Goal: Transaction & Acquisition: Purchase product/service

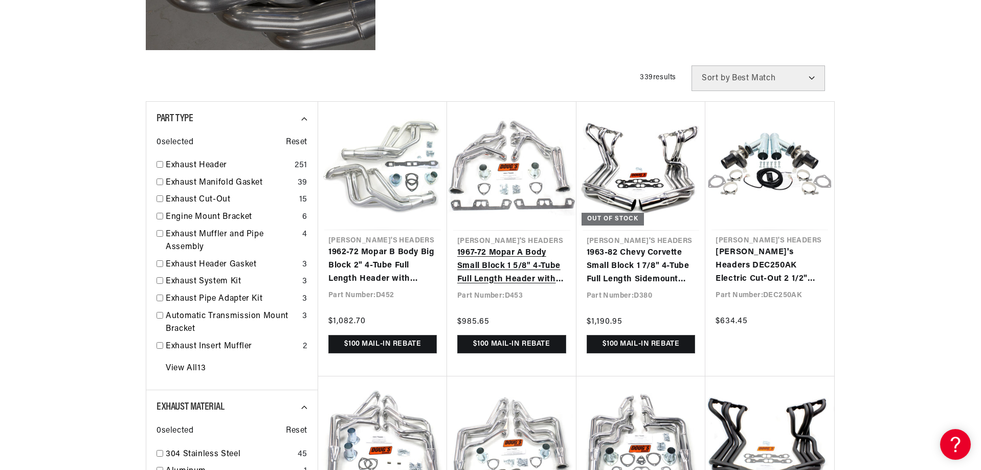
scroll to position [0, 639]
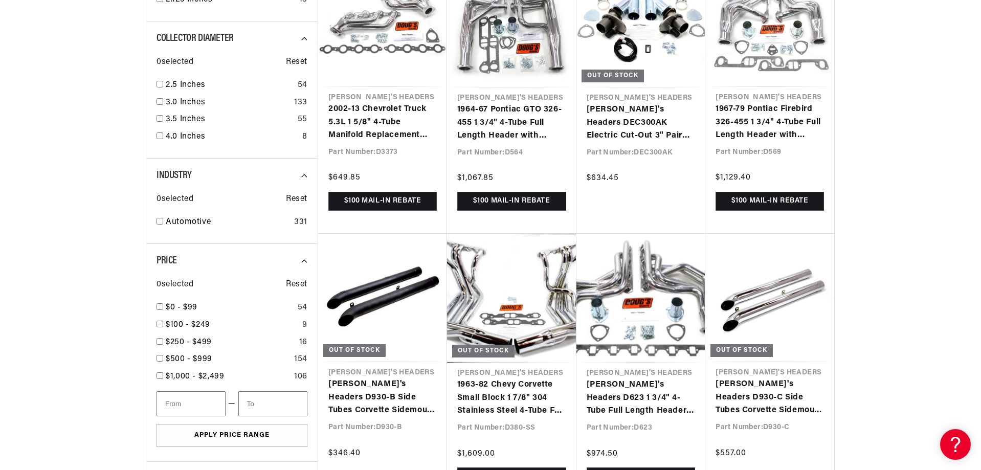
scroll to position [1279, 0]
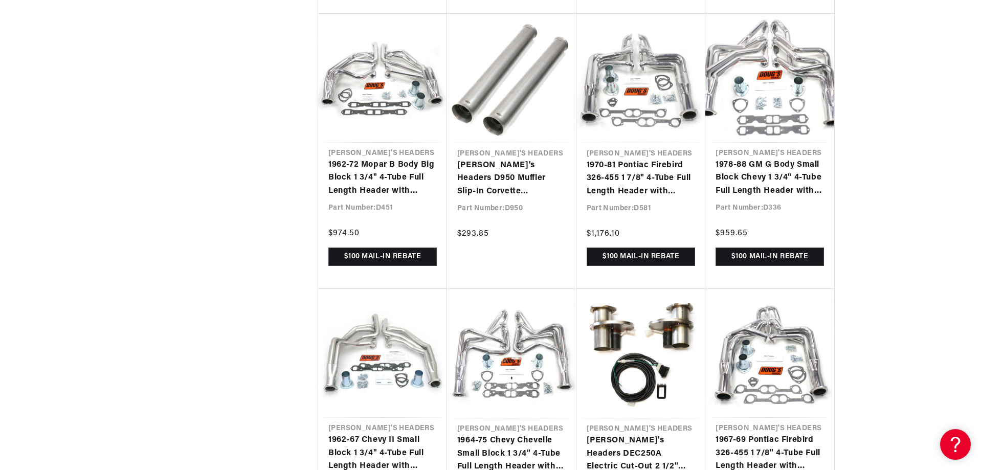
scroll to position [0, 1278]
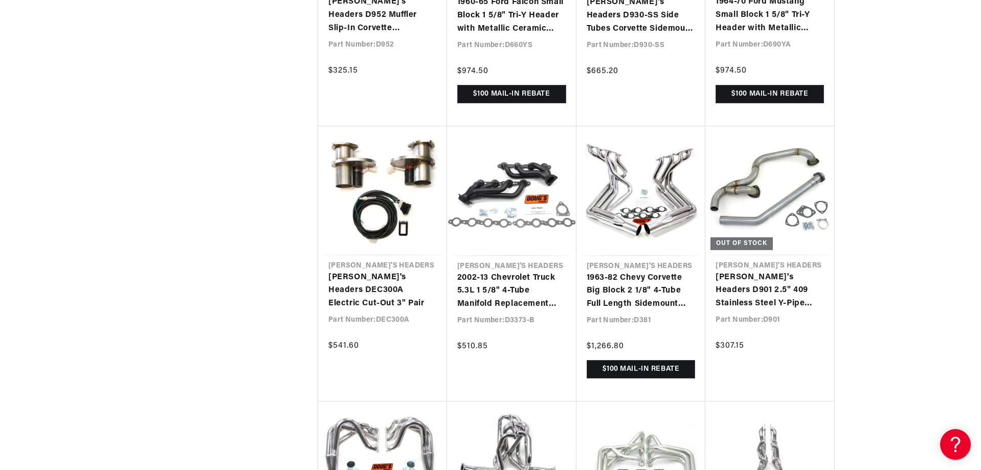
scroll to position [3121, 0]
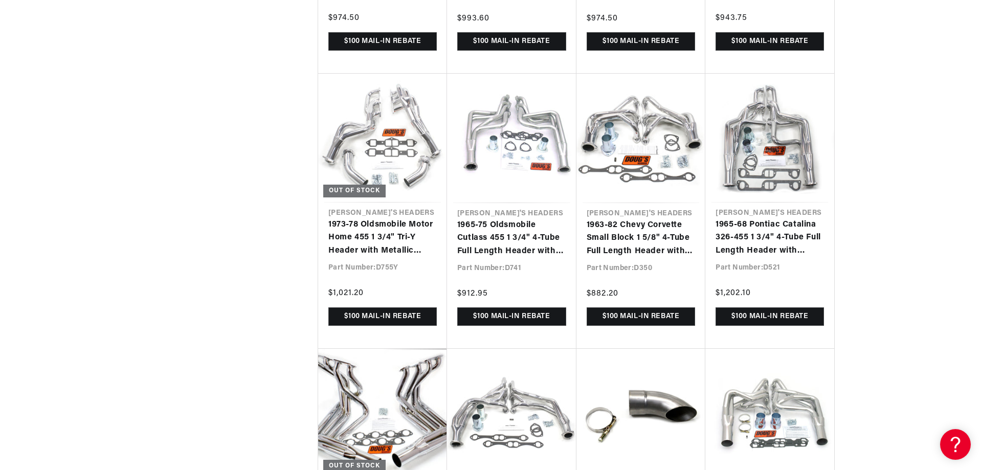
scroll to position [4554, 0]
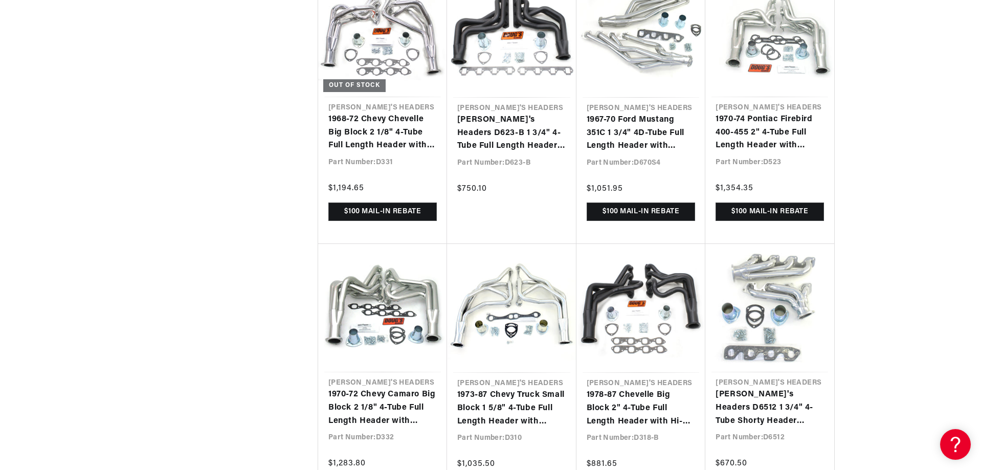
scroll to position [0, 639]
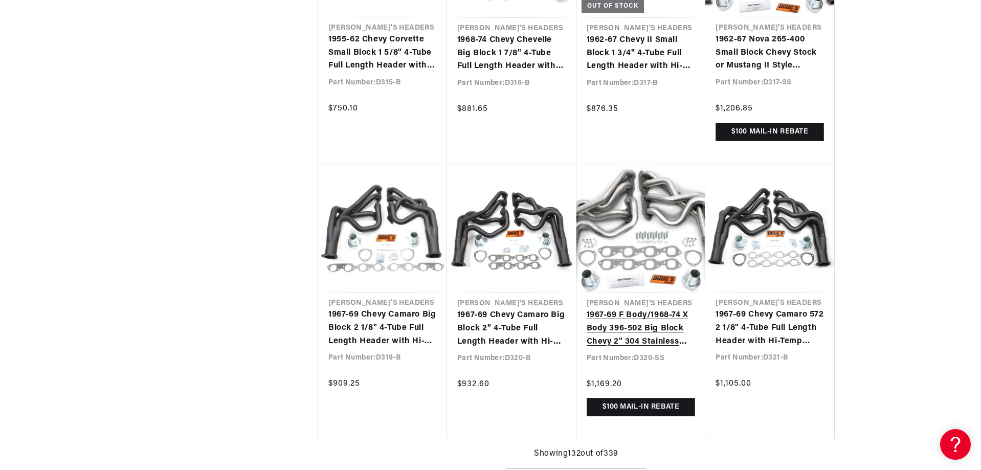
scroll to position [0, 665]
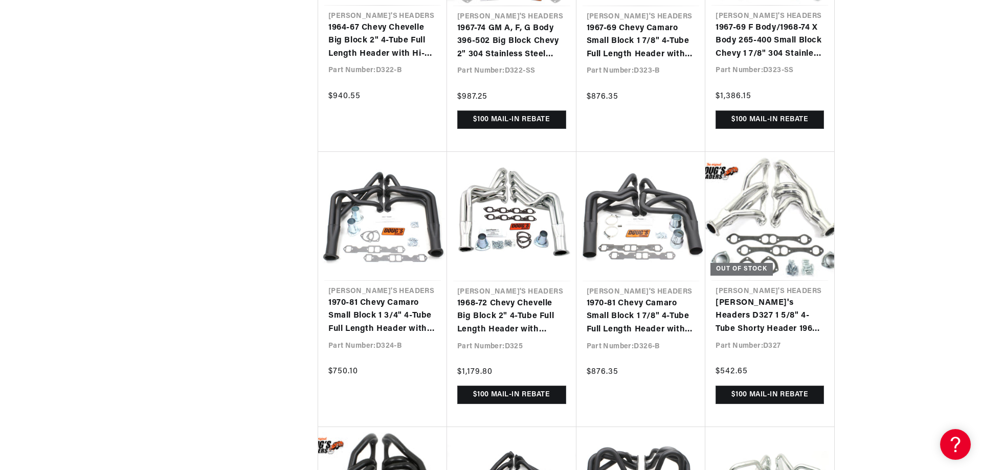
scroll to position [0, 1278]
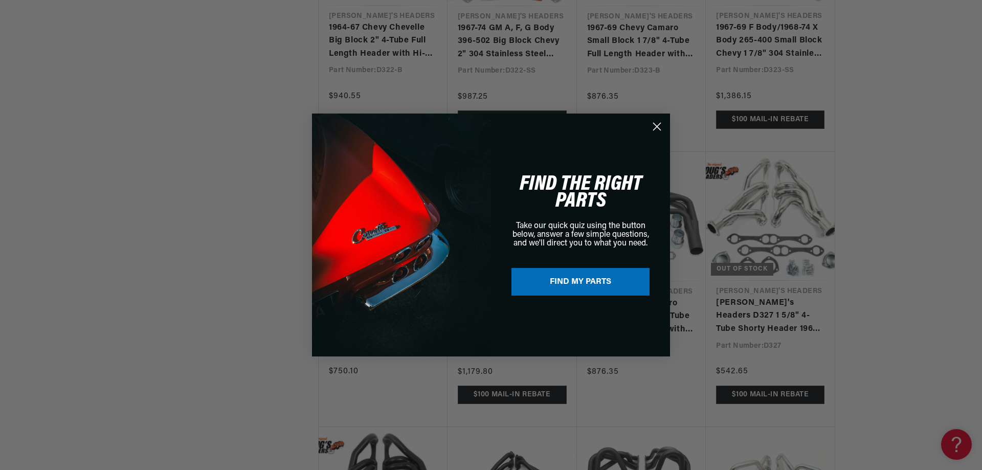
click at [661, 124] on icon "Close dialog" at bounding box center [657, 126] width 7 height 7
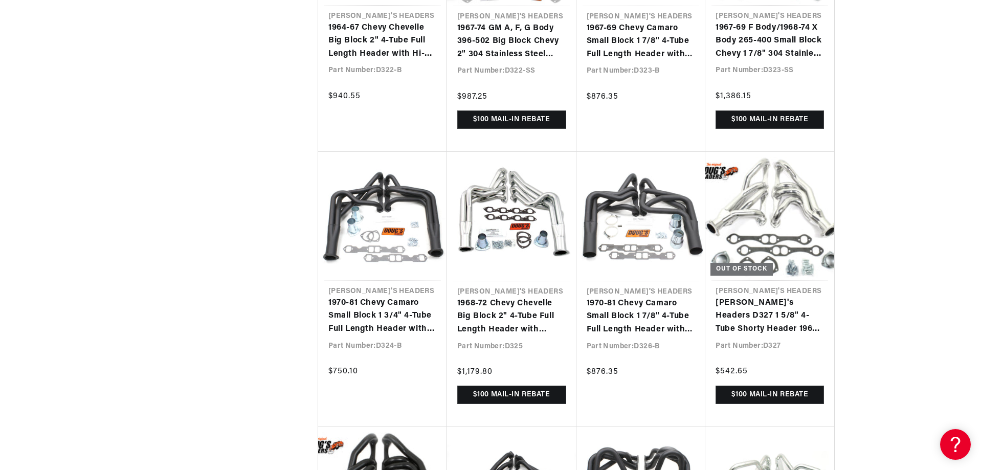
scroll to position [0, 0]
drag, startPoint x: 981, startPoint y: 390, endPoint x: 982, endPoint y: 472, distance: 82.4
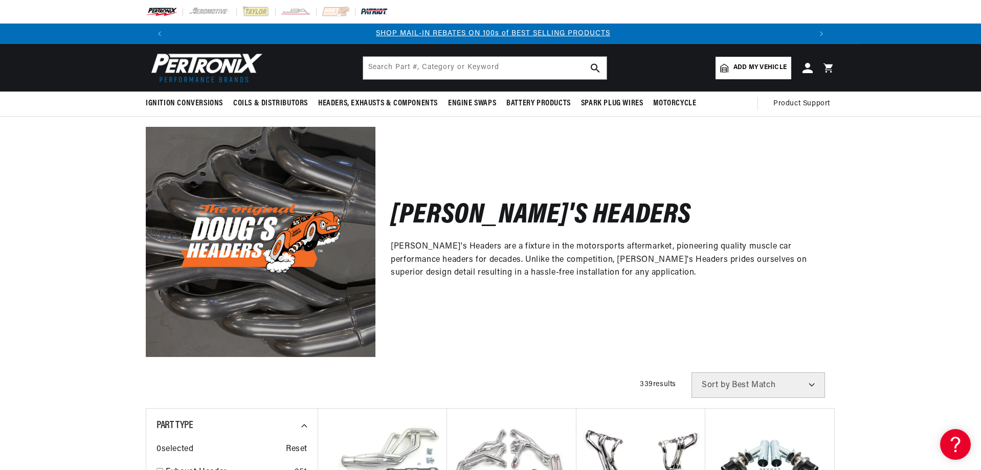
click at [365, 12] on img at bounding box center [374, 11] width 28 height 11
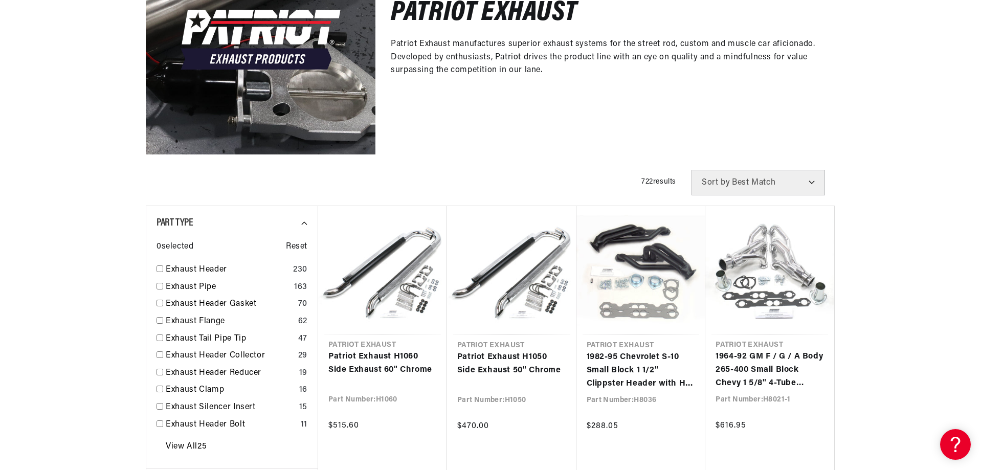
scroll to position [205, 0]
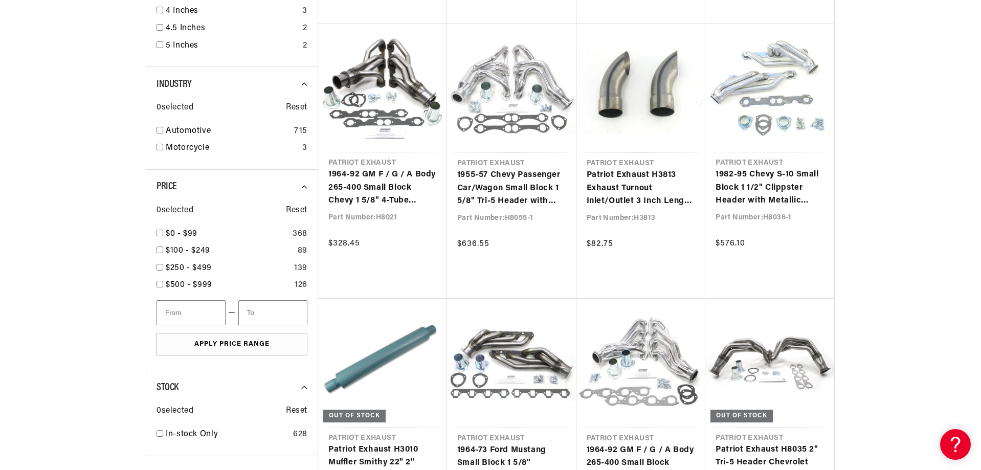
scroll to position [1565, 0]
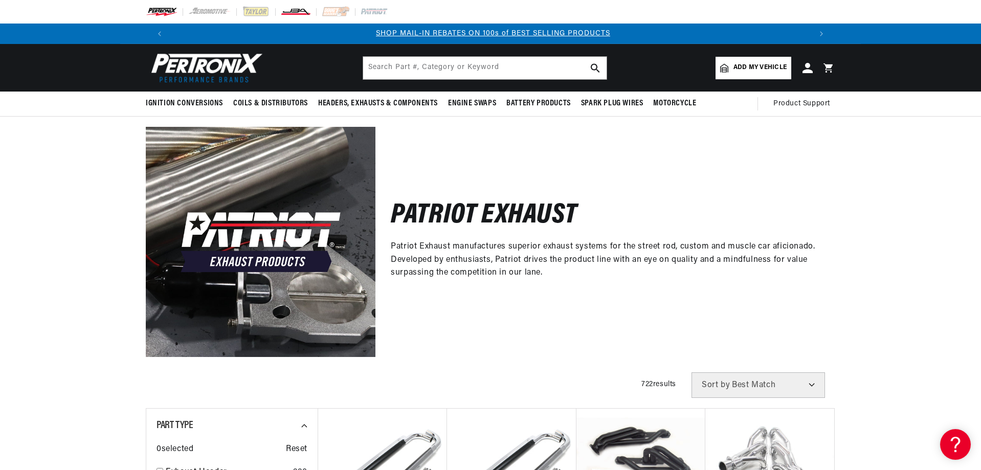
click at [301, 9] on img at bounding box center [295, 11] width 31 height 11
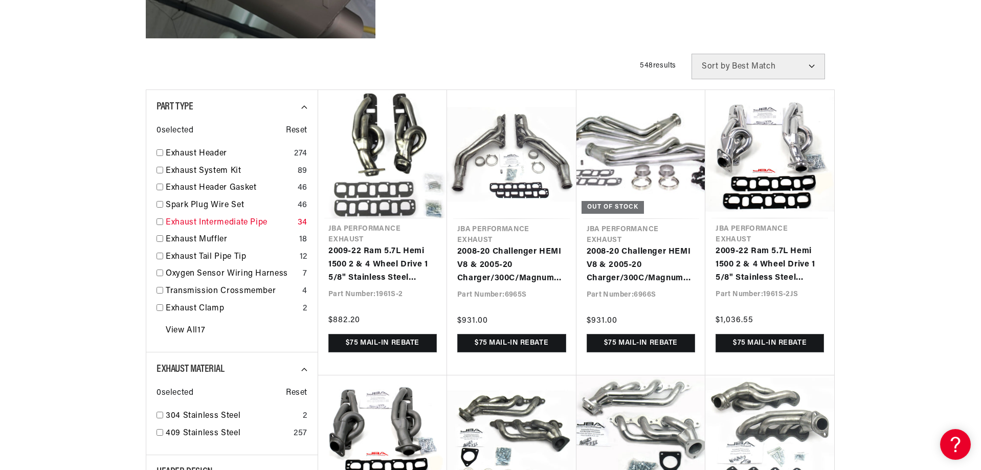
scroll to position [358, 0]
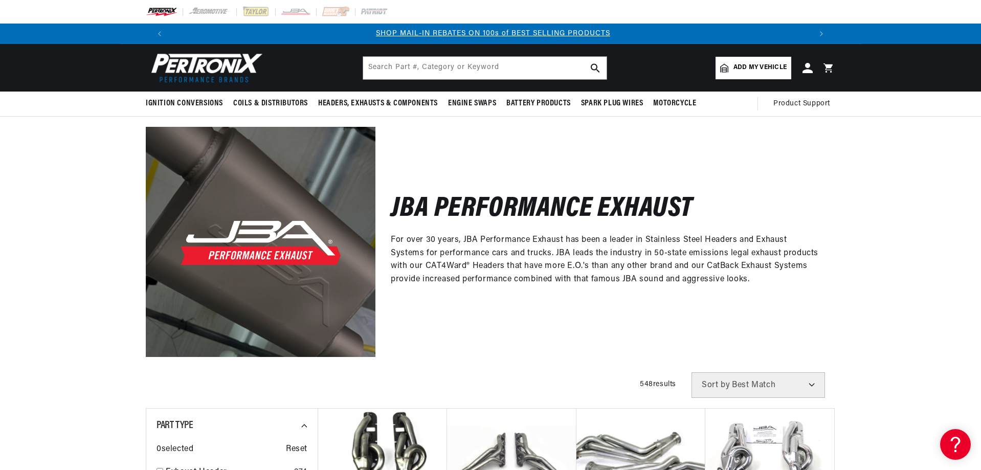
click at [814, 383] on select "Best Match Featured Name, A-Z Name, Z-A Price, Low to High Price, High to Low" at bounding box center [759, 386] width 134 height 26
click at [768, 128] on div "JBA Performance Exhaust For over 30 years, JBA Performance Exhaust has been a l…" at bounding box center [606, 242] width 460 height 230
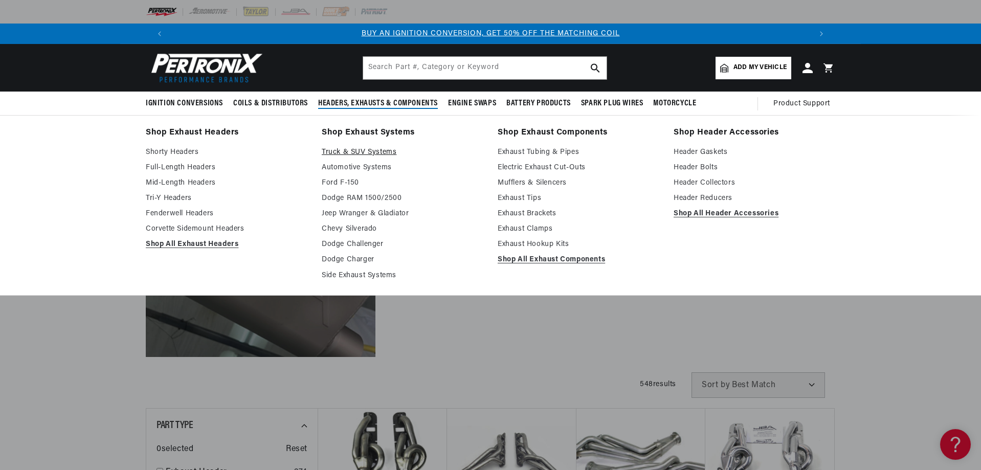
click at [346, 150] on link "Truck & SUV Systems" at bounding box center [403, 152] width 162 height 12
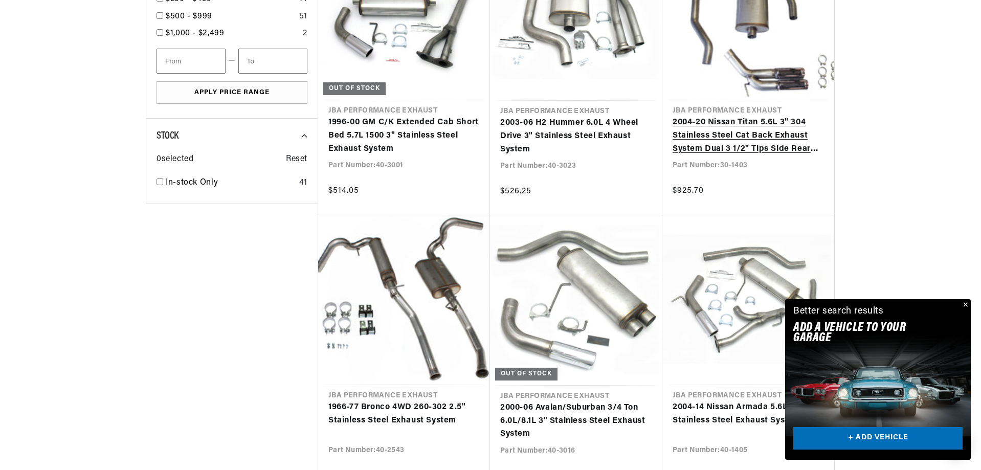
scroll to position [0, 639]
click at [686, 136] on link "2004-20 Nissan Titan 5.6L 3" 304 Stainless Steel Cat Back Exhaust System Dual 3…" at bounding box center [748, 135] width 151 height 39
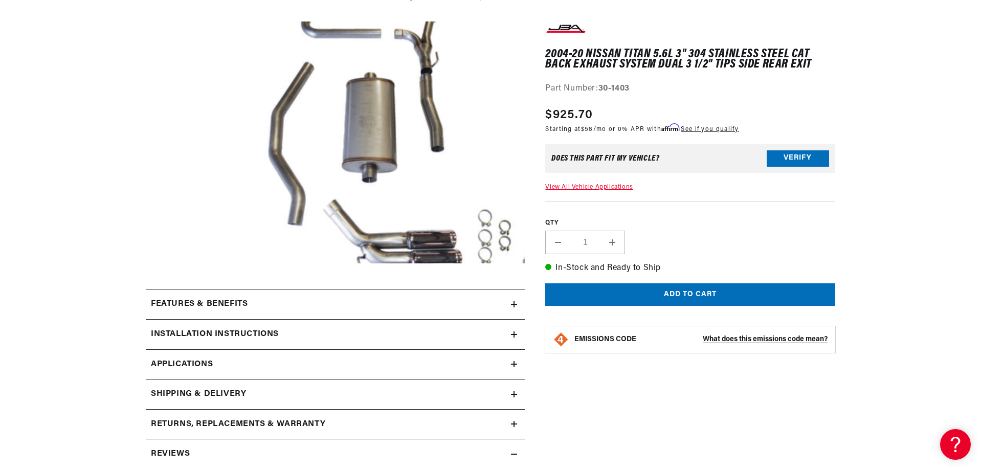
scroll to position [154, 0]
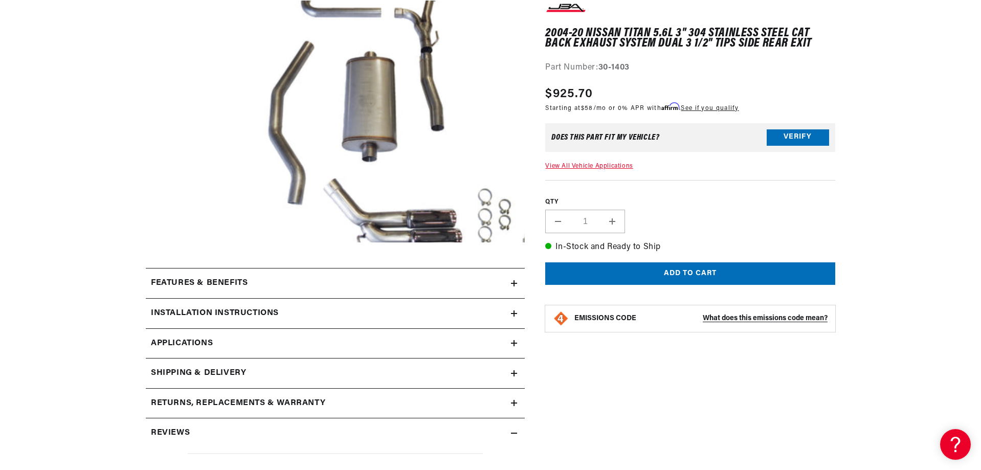
click at [513, 283] on icon at bounding box center [514, 283] width 6 height 0
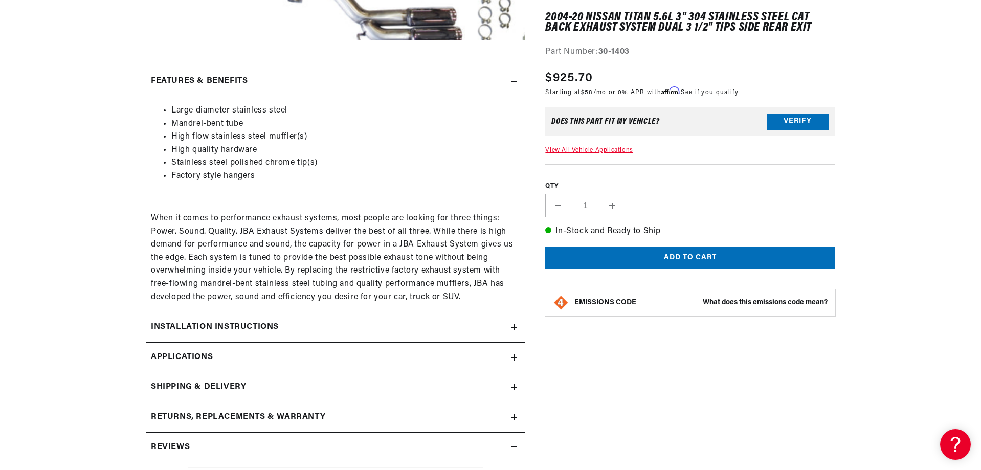
scroll to position [409, 0]
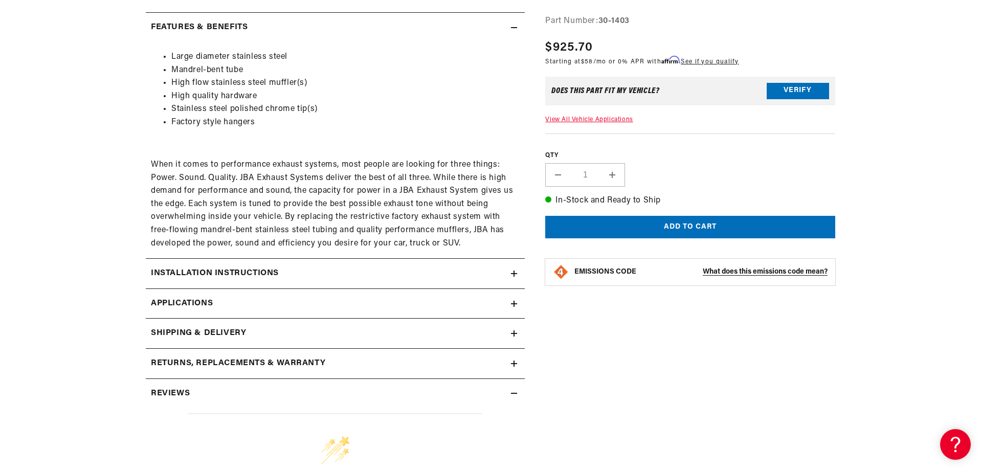
click at [510, 278] on div "Installation instructions" at bounding box center [328, 273] width 365 height 13
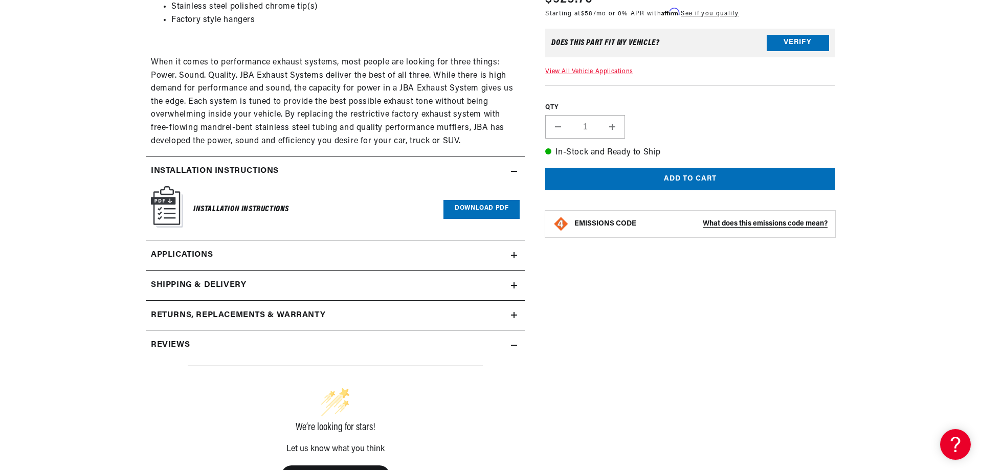
scroll to position [0, 0]
click at [170, 256] on span "Applications" at bounding box center [182, 255] width 62 height 13
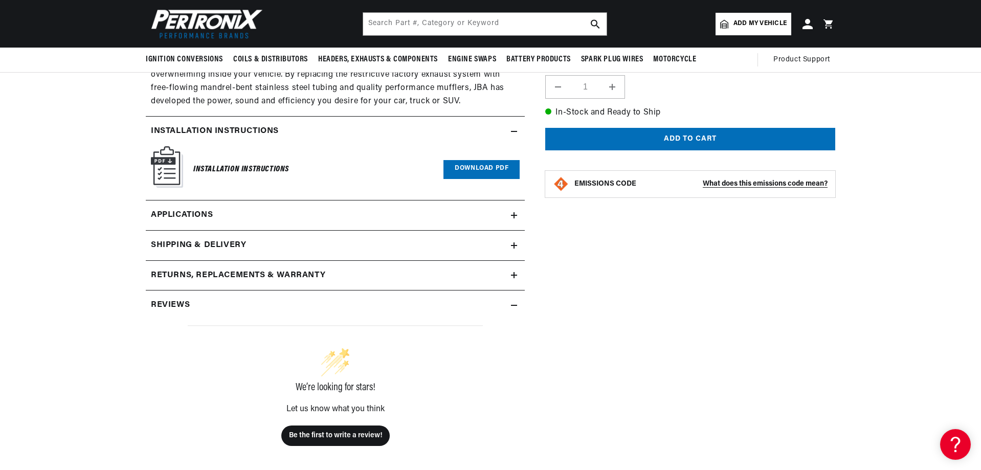
scroll to position [432, 0]
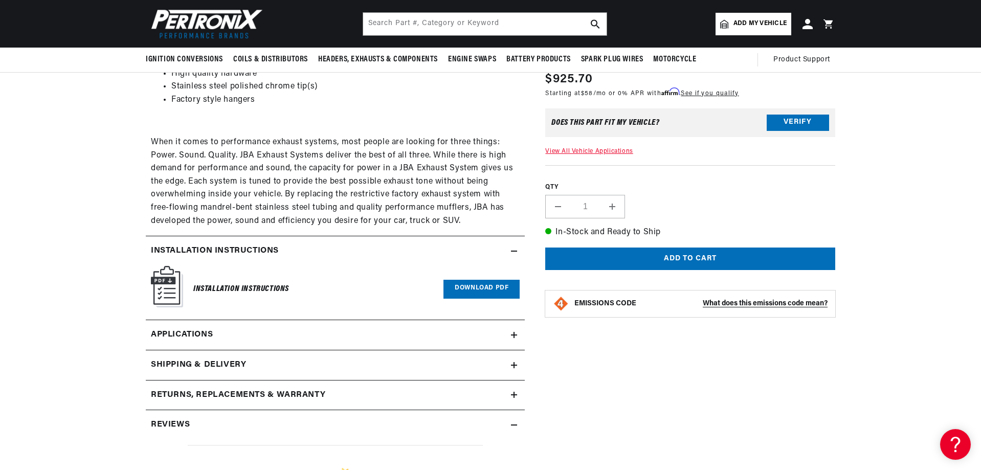
click at [509, 337] on link "Applications" at bounding box center [335, 335] width 379 height 30
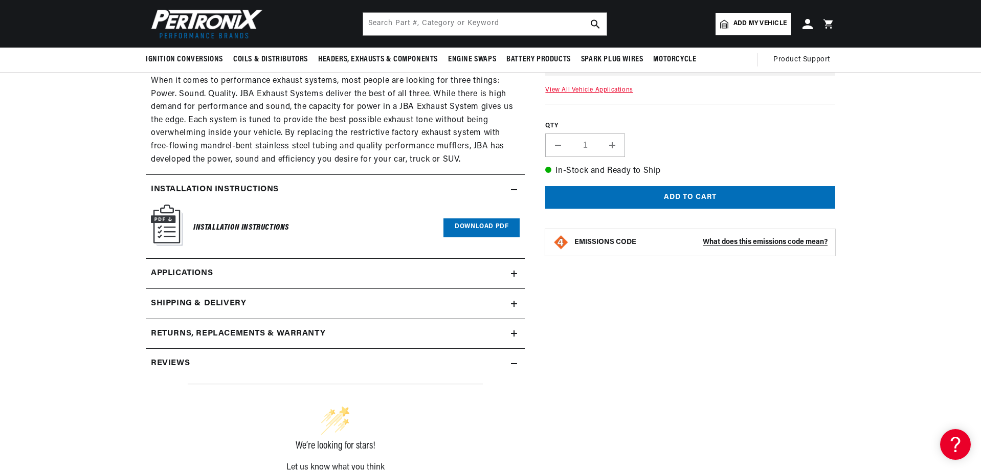
scroll to position [483, 0]
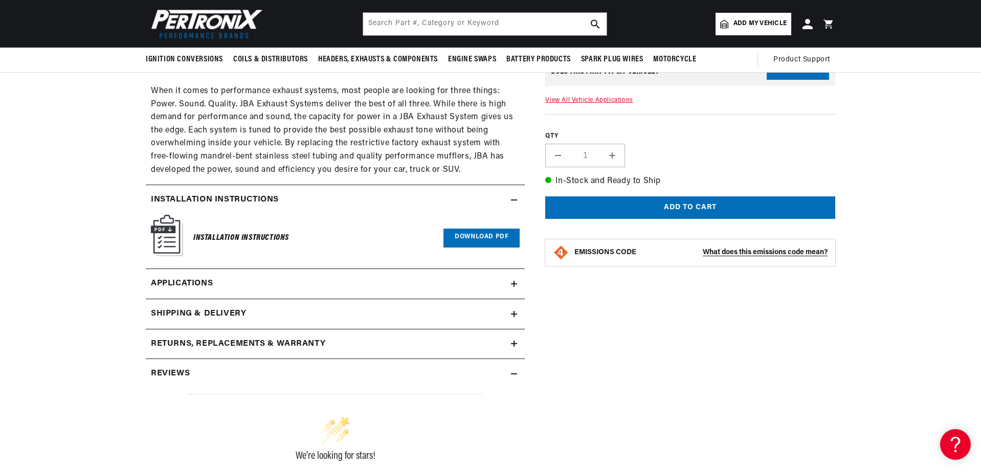
click at [512, 378] on summary "Reviews" at bounding box center [335, 374] width 379 height 30
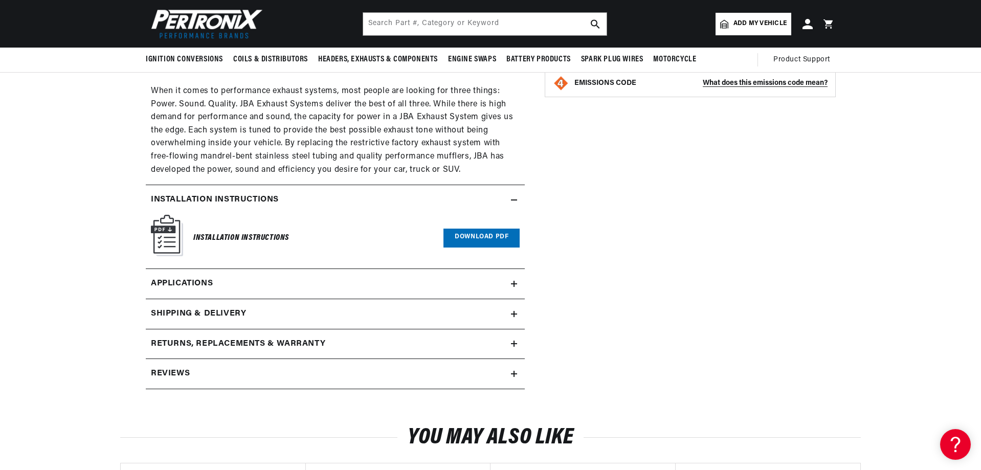
click at [512, 378] on summary "Reviews" at bounding box center [335, 374] width 379 height 30
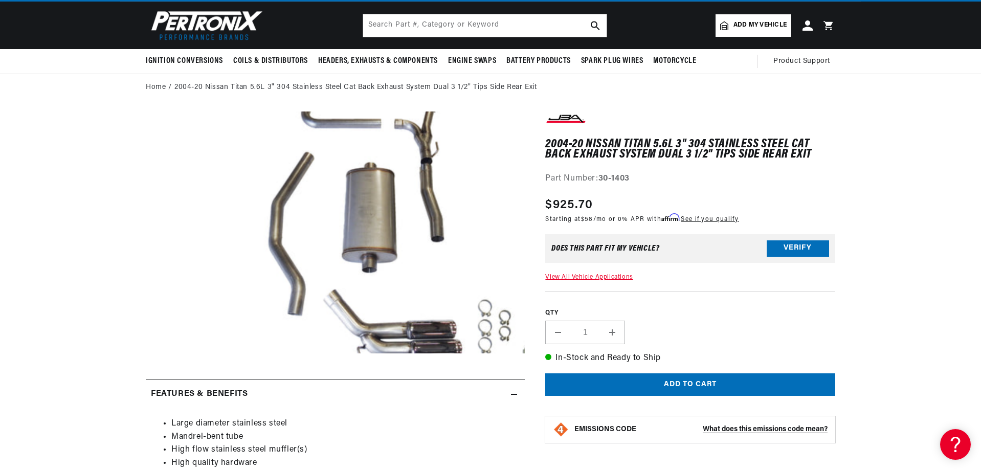
scroll to position [23, 0]
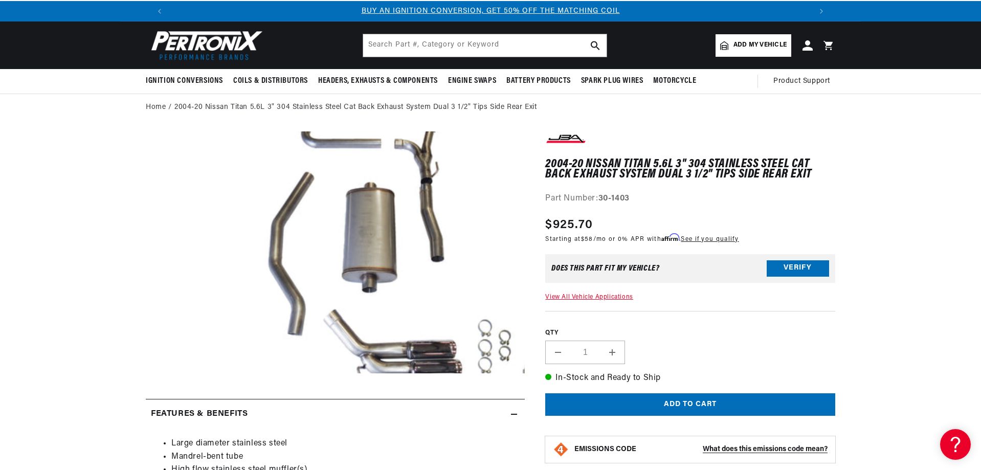
click at [170, 398] on button "Open media 1 in modal" at bounding box center [170, 398] width 0 height 0
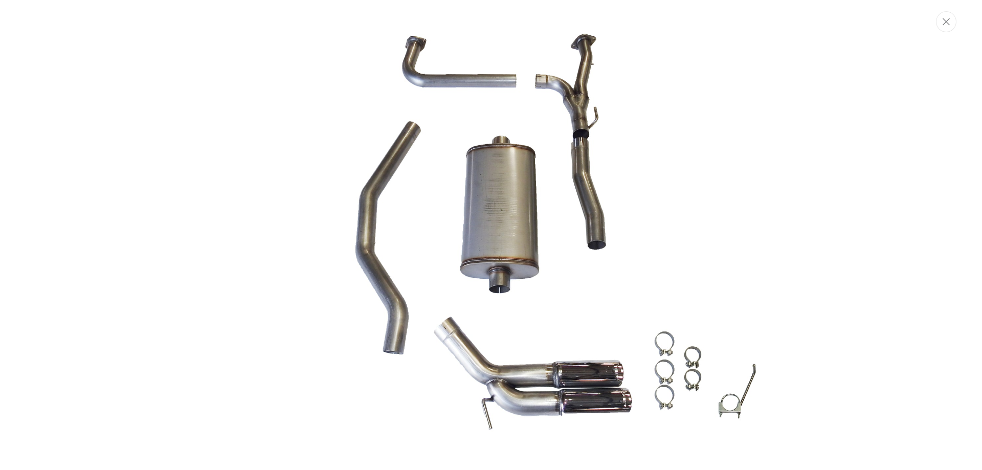
click at [508, 193] on img "Media gallery" at bounding box center [491, 236] width 553 height 414
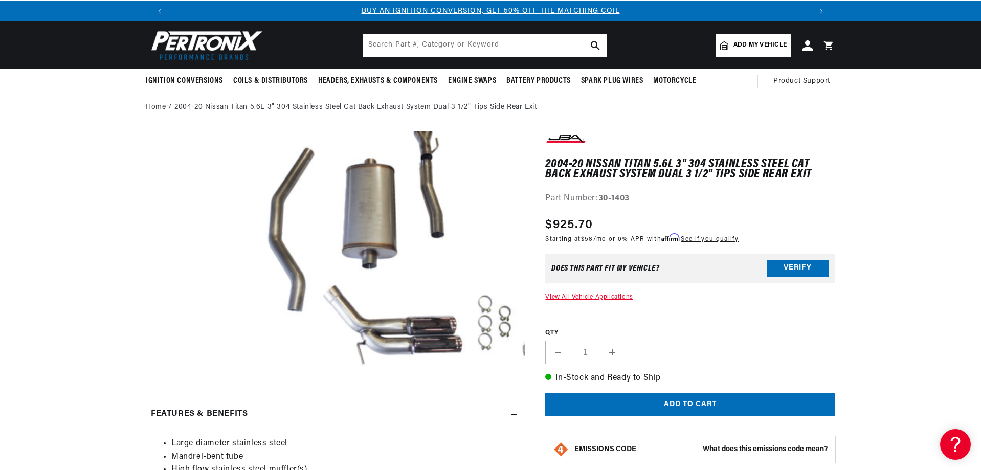
click at [170, 374] on button "Open media 1 in modal" at bounding box center [170, 374] width 0 height 0
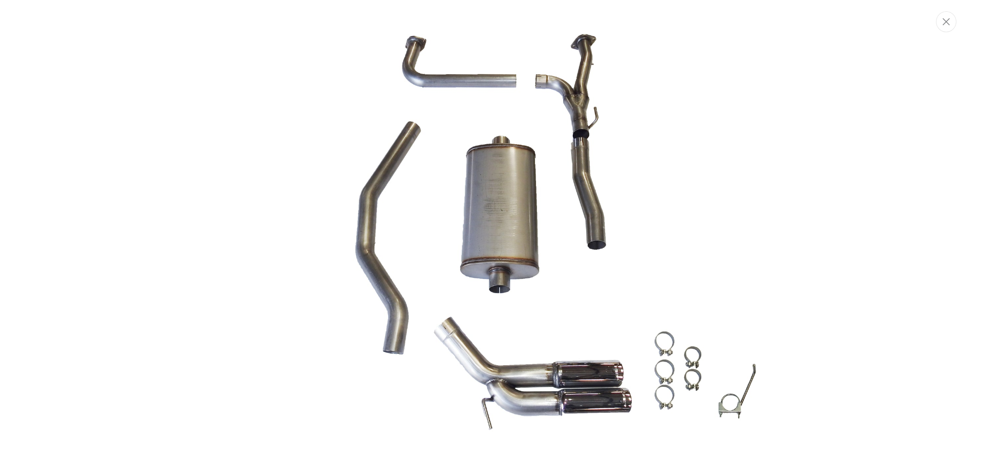
click at [384, 193] on img "Media gallery" at bounding box center [491, 236] width 553 height 414
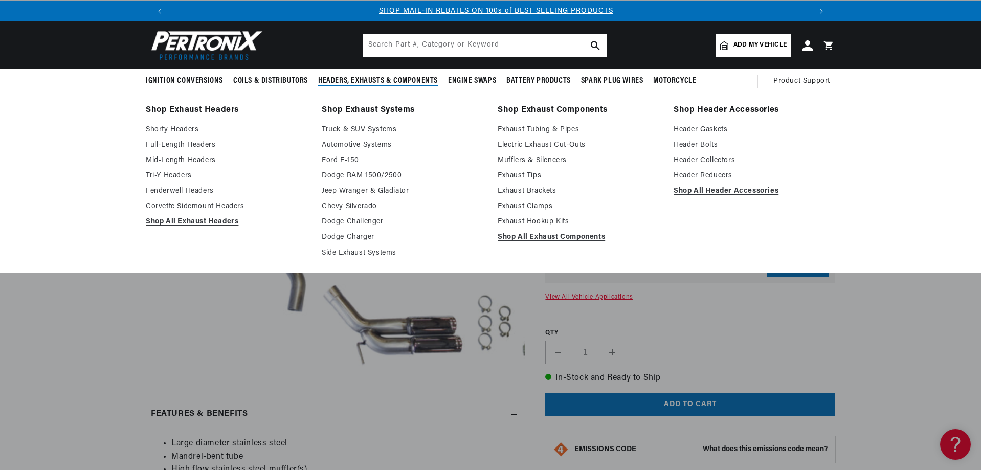
scroll to position [0, 639]
click at [168, 141] on link "Full-Length Headers" at bounding box center [227, 145] width 162 height 12
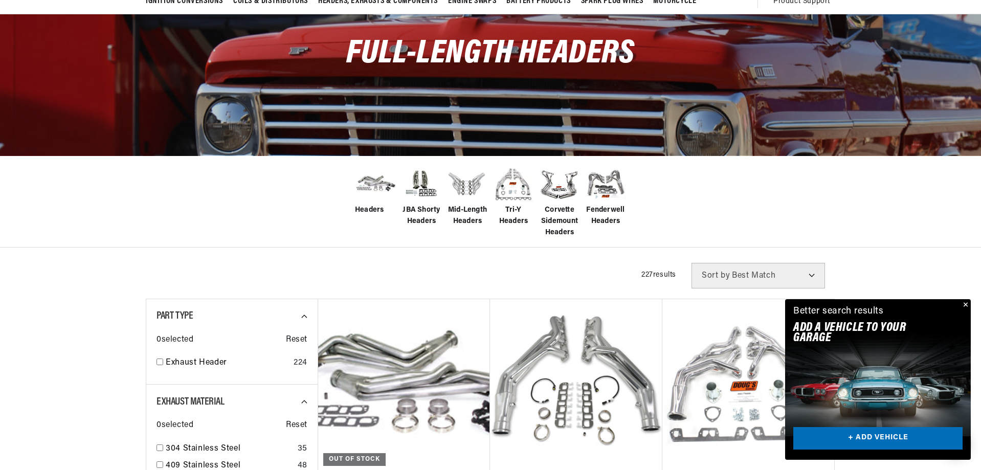
scroll to position [154, 0]
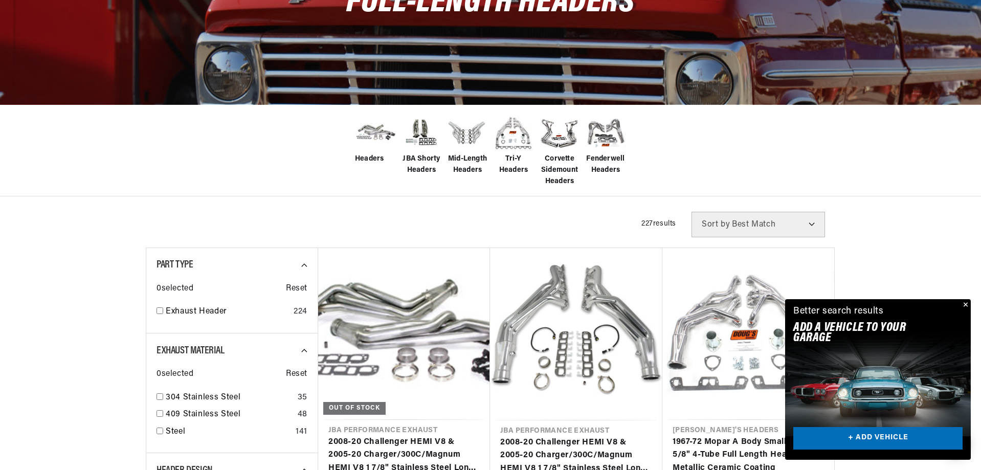
click at [800, 216] on select "Best Match Featured Name, A-Z Name, Z-A Price, Low to High Price, High to Low" at bounding box center [759, 225] width 134 height 26
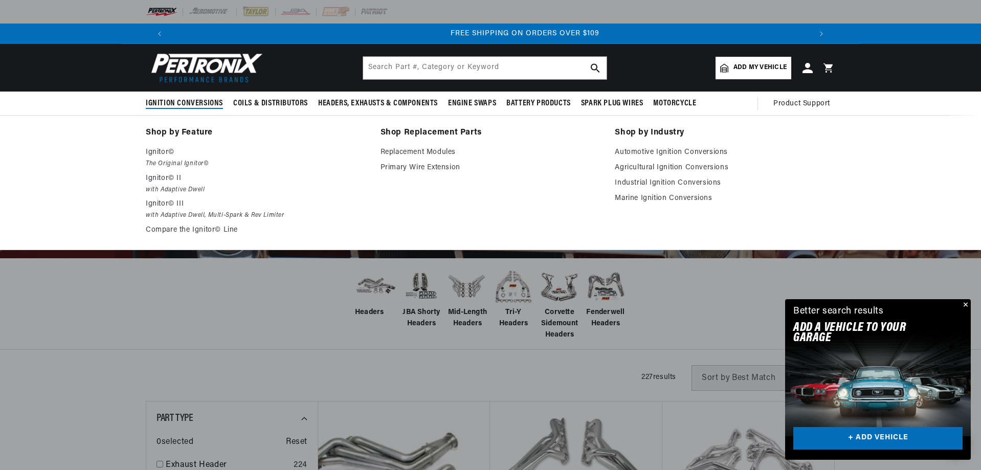
scroll to position [0, 1278]
click at [650, 147] on link "Automotive Ignition Conversions" at bounding box center [725, 152] width 221 height 12
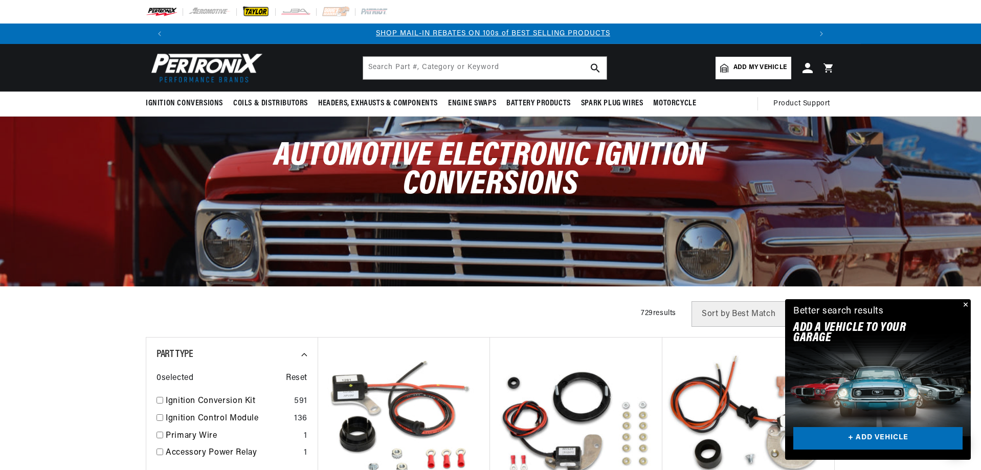
click at [259, 12] on img at bounding box center [256, 11] width 28 height 11
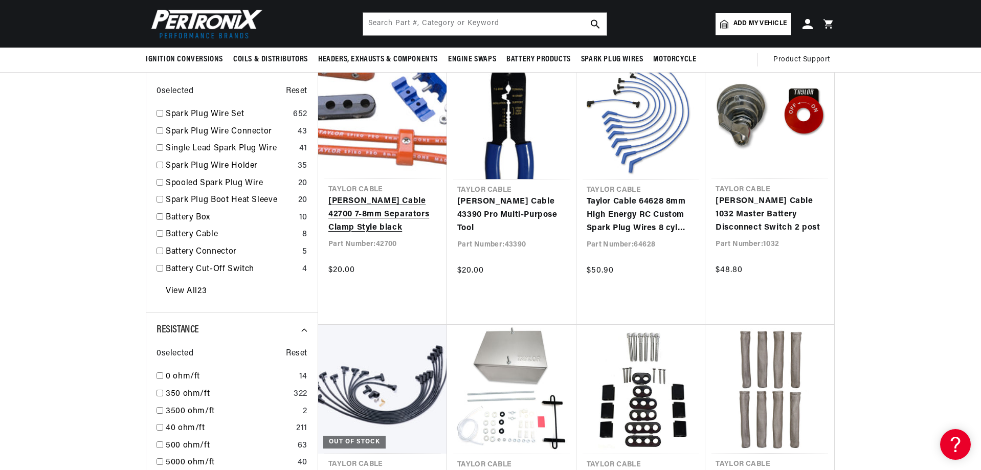
scroll to position [0, 639]
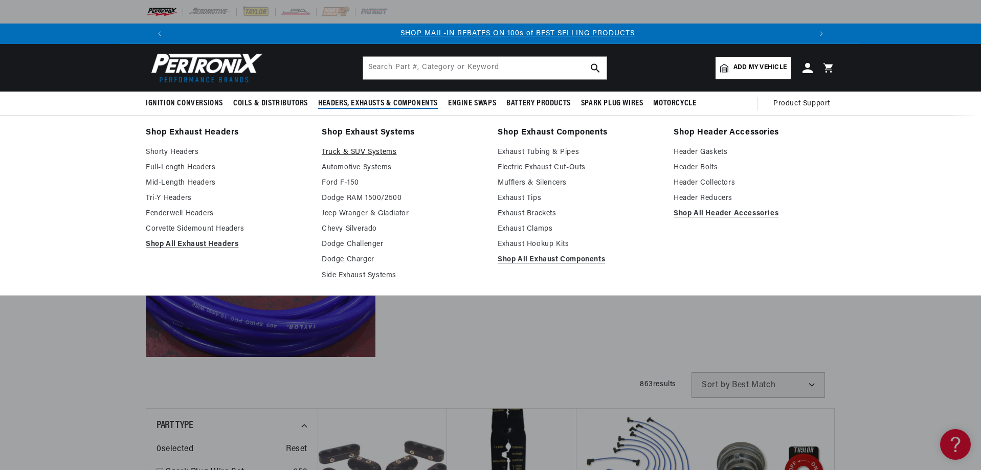
scroll to position [0, 639]
click at [367, 151] on link "Truck & SUV Systems" at bounding box center [403, 152] width 162 height 12
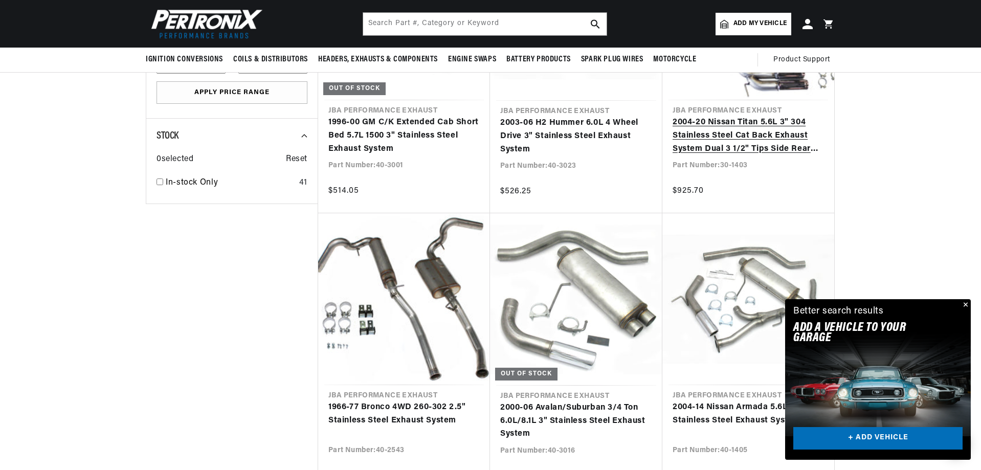
scroll to position [0, 639]
click at [700, 144] on link "2004-20 Nissan Titan 5.6L 3" 304 Stainless Steel Cat Back Exhaust System Dual 3…" at bounding box center [748, 135] width 151 height 39
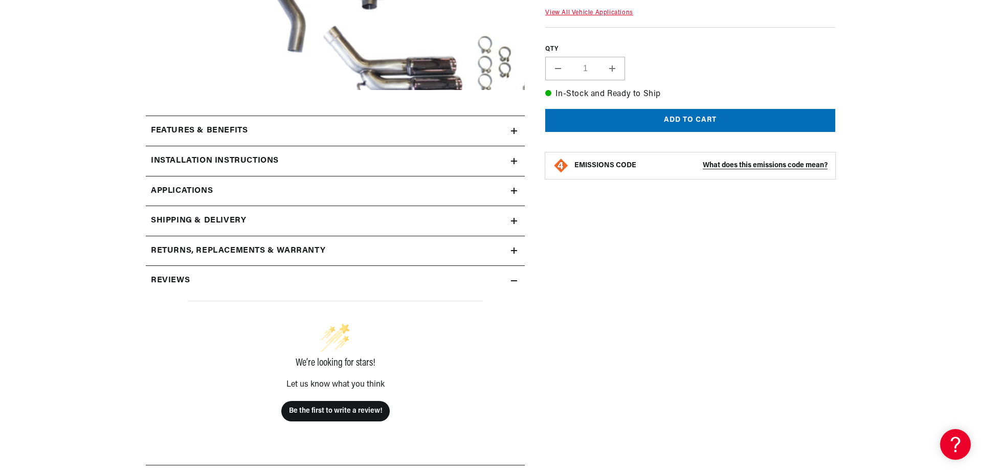
scroll to position [307, 0]
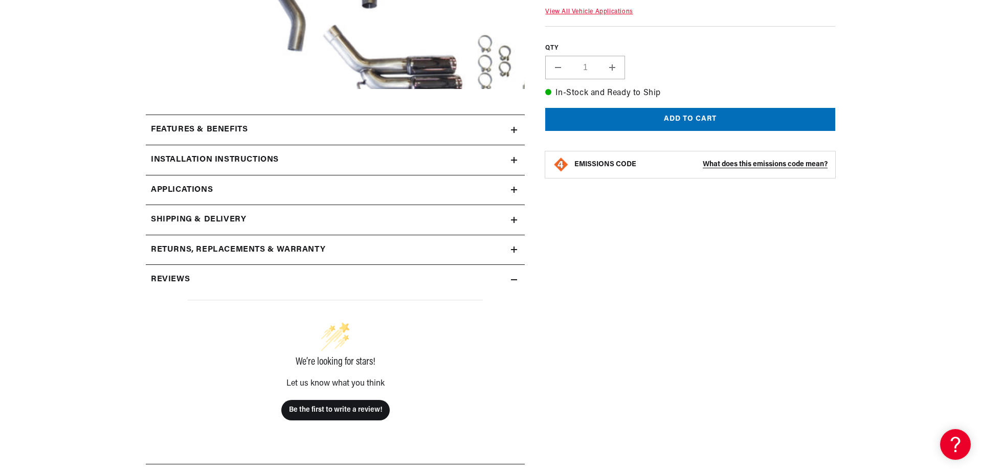
click at [506, 127] on div "Features & Benefits" at bounding box center [328, 129] width 365 height 13
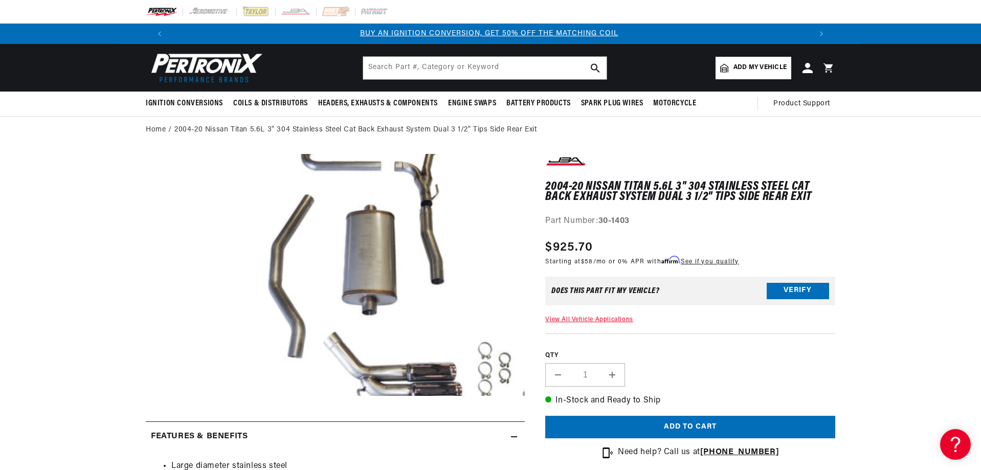
scroll to position [0, 0]
click at [296, 6] on img at bounding box center [295, 11] width 31 height 11
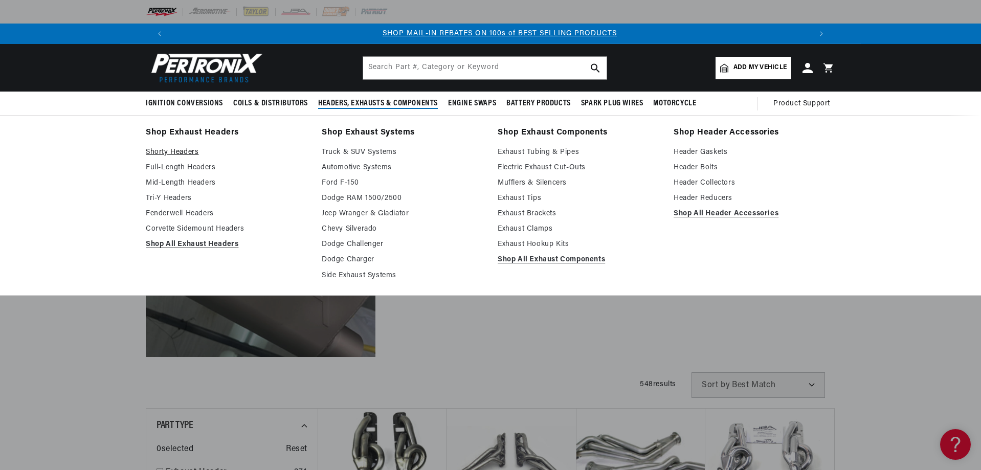
scroll to position [0, 639]
click at [165, 166] on link "Full-Length Headers" at bounding box center [227, 168] width 162 height 12
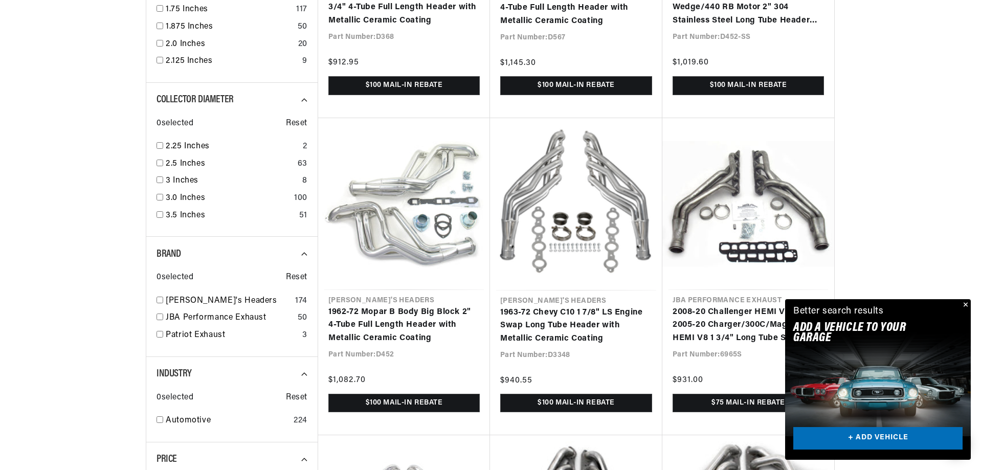
scroll to position [972, 0]
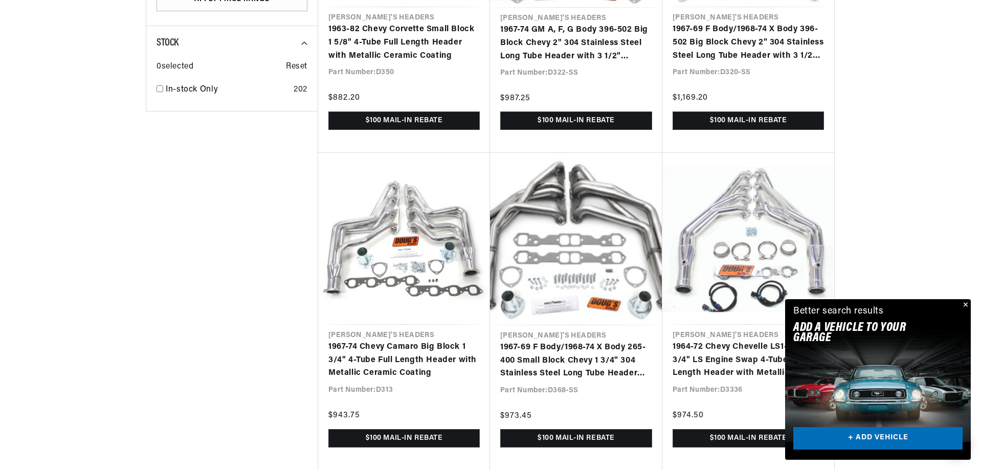
scroll to position [1535, 0]
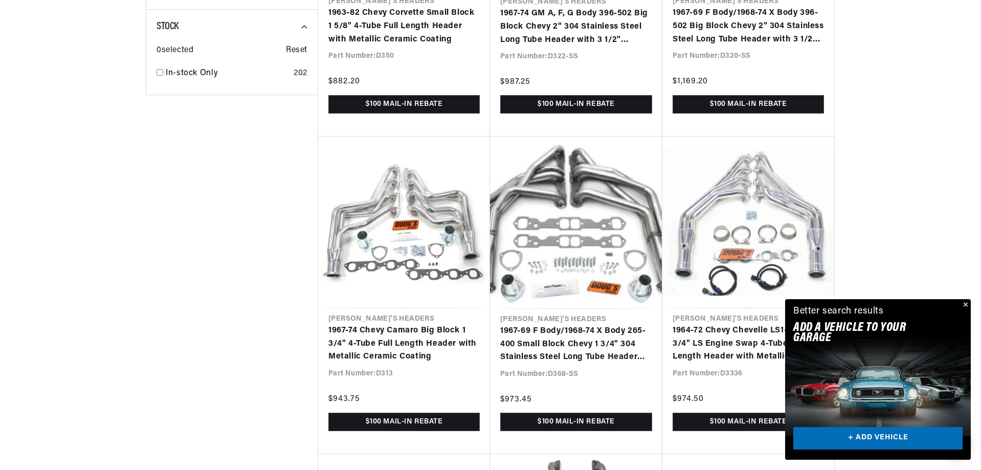
click at [968, 301] on button "Close" at bounding box center [965, 305] width 12 height 12
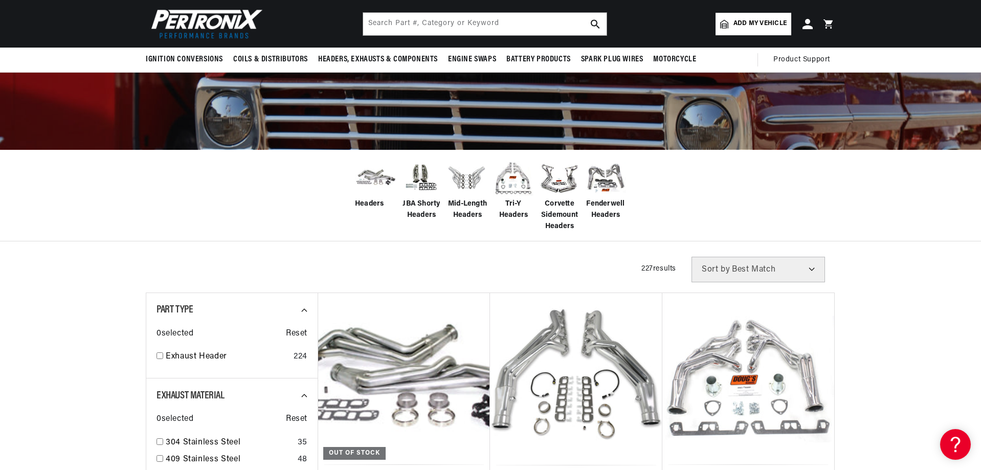
scroll to position [0, 639]
click at [752, 33] on link "Add my vehicle" at bounding box center [754, 24] width 76 height 23
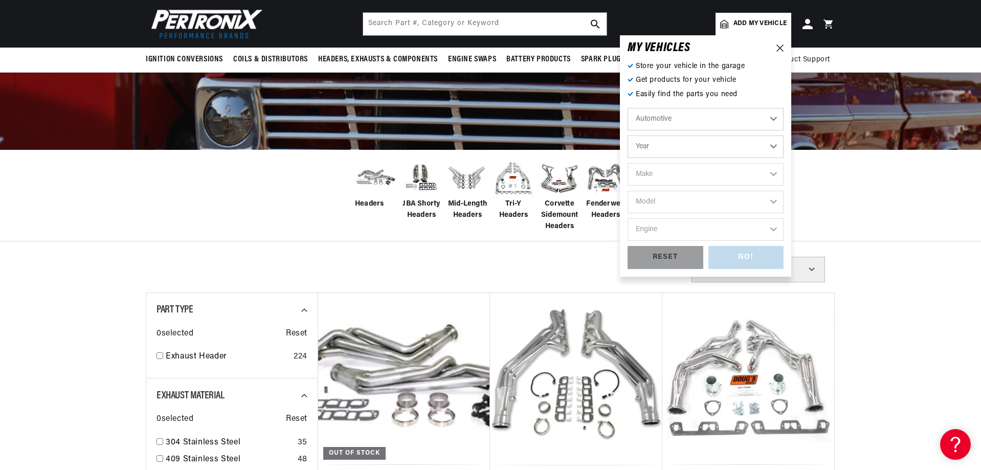
scroll to position [0, 1278]
click at [645, 116] on select "Automotive Agricultural Industrial Marine Motorcycle" at bounding box center [706, 119] width 156 height 23
click at [653, 139] on select "Year 2022 2021 2020 2019 2018 2017 2016 2015 2014 2013 2012 2011 2010 2009 2008…" at bounding box center [706, 147] width 156 height 23
select select "2018"
click at [628, 136] on select "Year 2022 2021 2020 2019 2018 2017 2016 2015 2014 2013 2012 2011 2010 2009 2008…" at bounding box center [706, 147] width 156 height 23
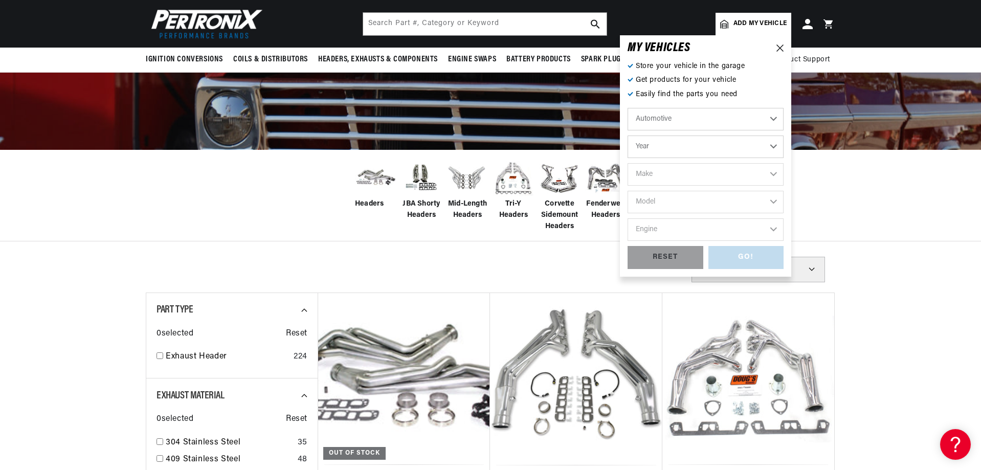
select select "2018"
click at [650, 167] on select "Make Cadillac Chevrolet Chrysler Dodge Ford GMC INFINITI Jeep Nissan Ram Subaru…" at bounding box center [706, 174] width 156 height 23
select select "Nissan"
click at [628, 163] on select "Make Cadillac Chevrolet Chrysler Dodge Ford GMC INFINITI Jeep Nissan Ram Subaru…" at bounding box center [706, 174] width 156 height 23
select select "Nissan"
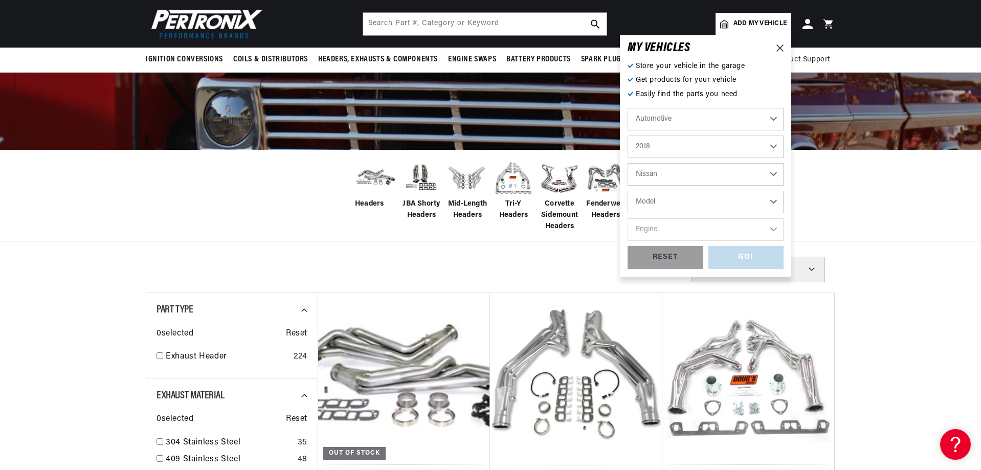
click at [655, 201] on select "Model Armada Frontier TITAN TITAN XD" at bounding box center [706, 202] width 156 height 23
select select "TITAN"
click at [628, 191] on select "Model Armada Frontier TITAN TITAN XD" at bounding box center [706, 202] width 156 height 23
select select "TITAN"
click at [660, 229] on select "Engine 5.6L" at bounding box center [706, 229] width 156 height 23
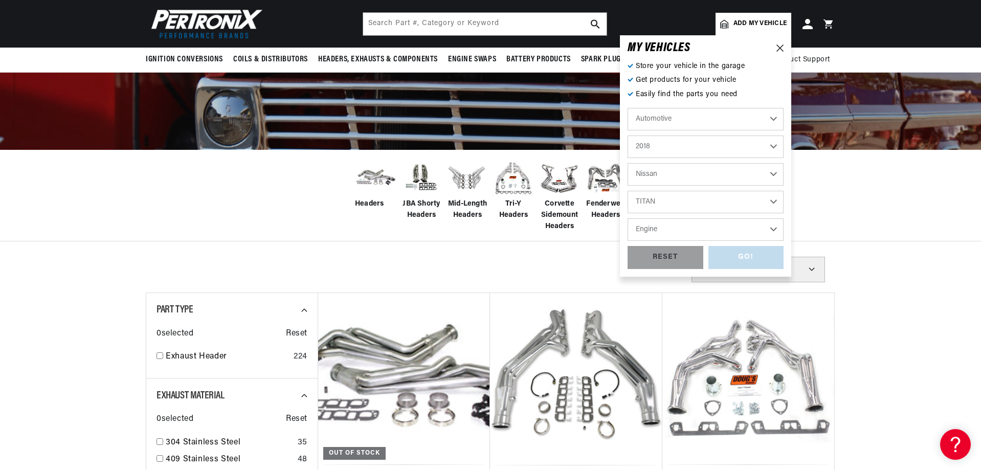
select select "5.6L"
click at [628, 218] on select "Engine 5.6L" at bounding box center [706, 229] width 156 height 23
select select "5.6L"
click at [764, 256] on div "GO!" at bounding box center [747, 257] width 76 height 23
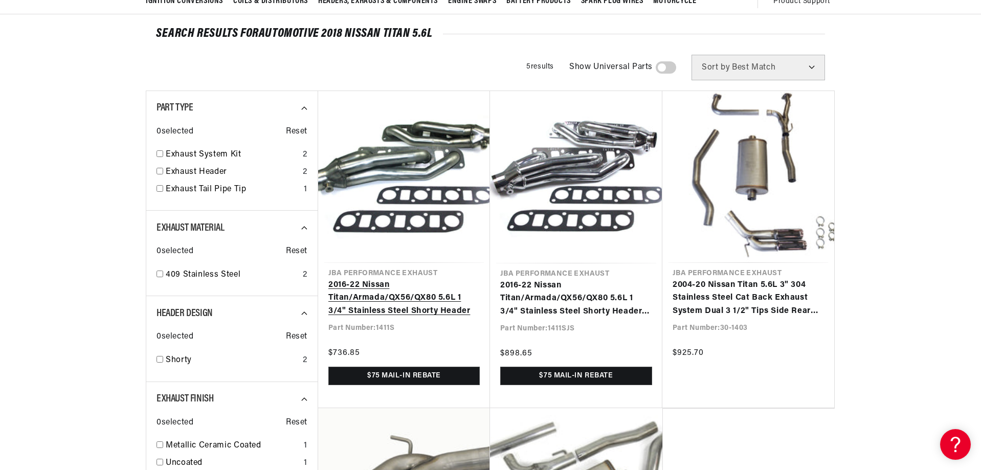
scroll to position [0, 639]
click at [414, 298] on link "2016-22 Nissan Titan/Armada/QX56/QX80 5.6L 1 3/4" Stainless Steel Shorty Header" at bounding box center [404, 298] width 151 height 39
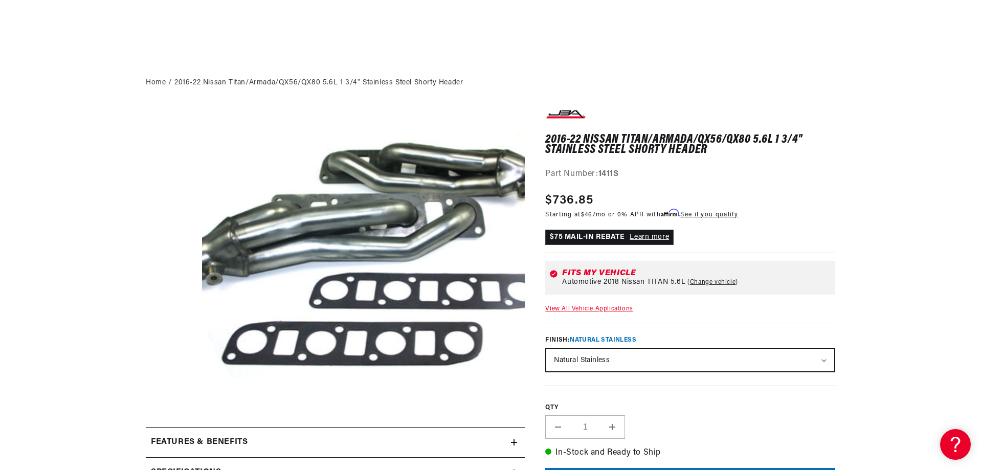
scroll to position [307, 0]
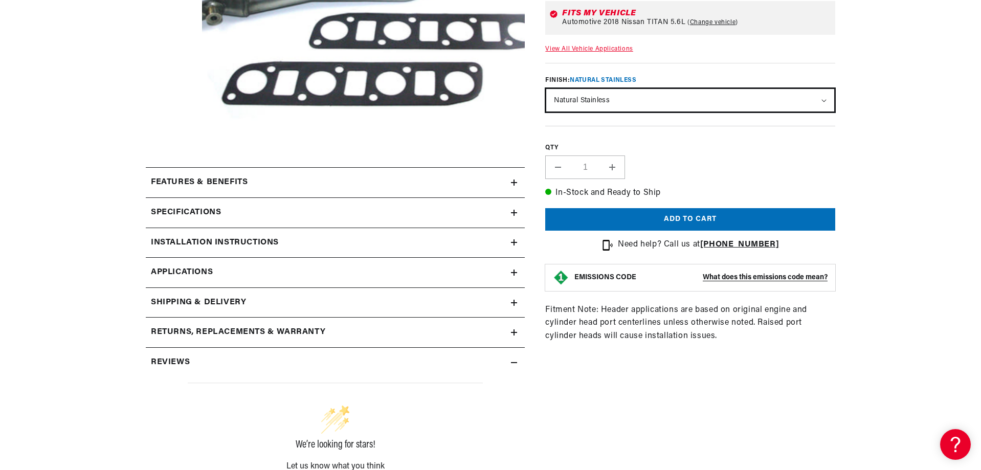
click at [687, 94] on select "Natural Stainless Silver Ceramic Coating" at bounding box center [691, 100] width 288 height 23
select select "/products/jba-performance-exhaust-1411sjs-1-3-4-header-shorty-stainless-steel-1…"
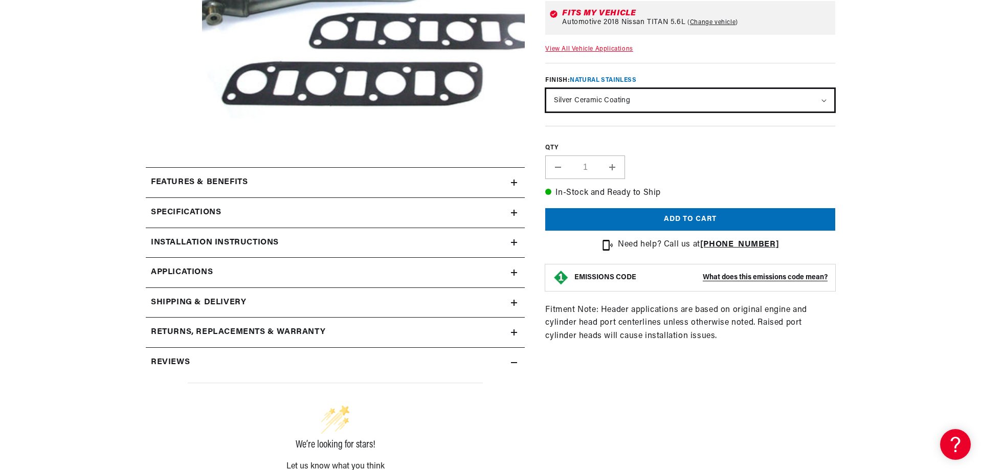
click at [547, 89] on select "Natural Stainless Silver Ceramic Coating" at bounding box center [691, 100] width 288 height 23
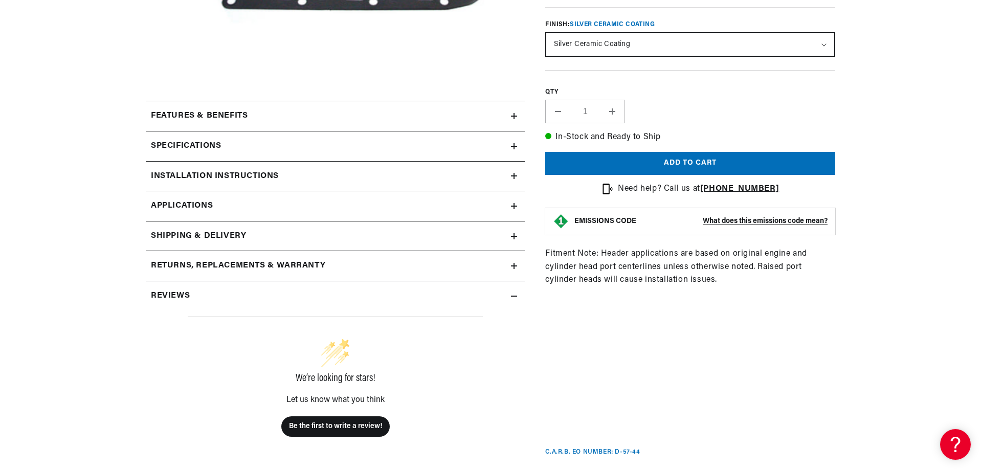
scroll to position [409, 0]
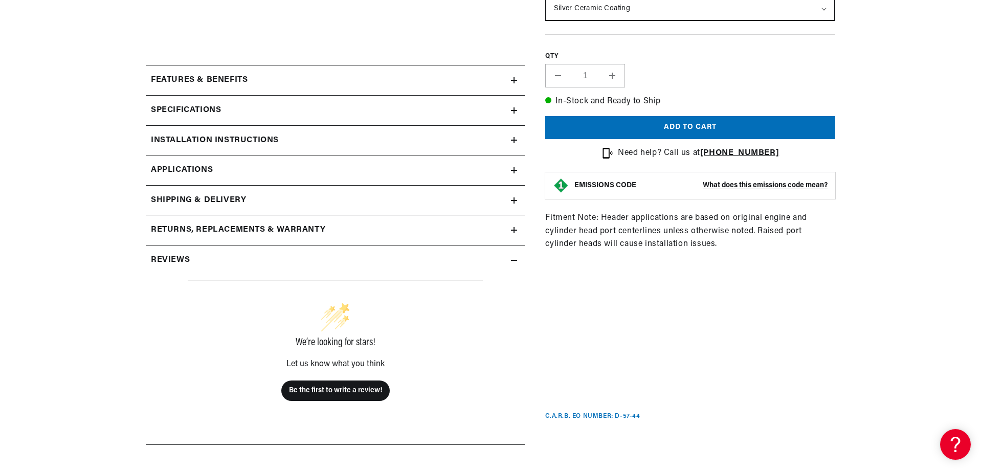
click at [511, 145] on div "Installation instructions" at bounding box center [328, 140] width 365 height 13
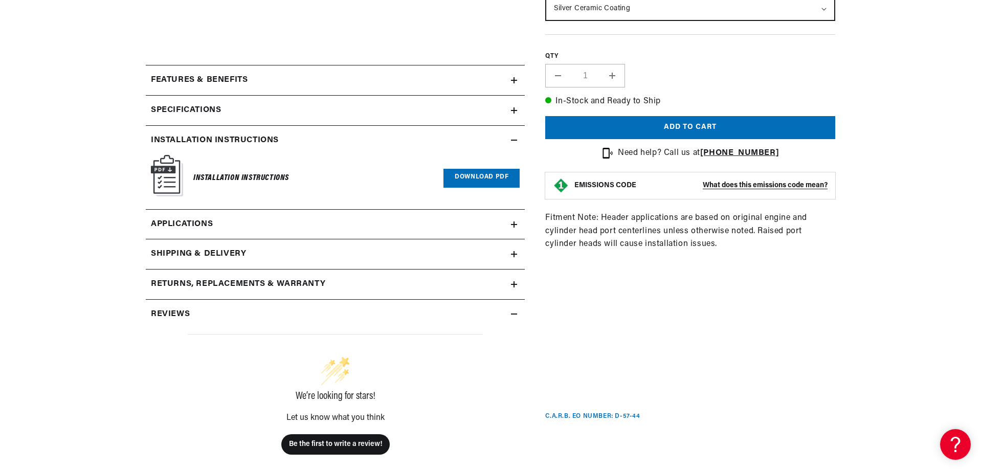
click at [474, 179] on link "Download PDF" at bounding box center [482, 178] width 76 height 19
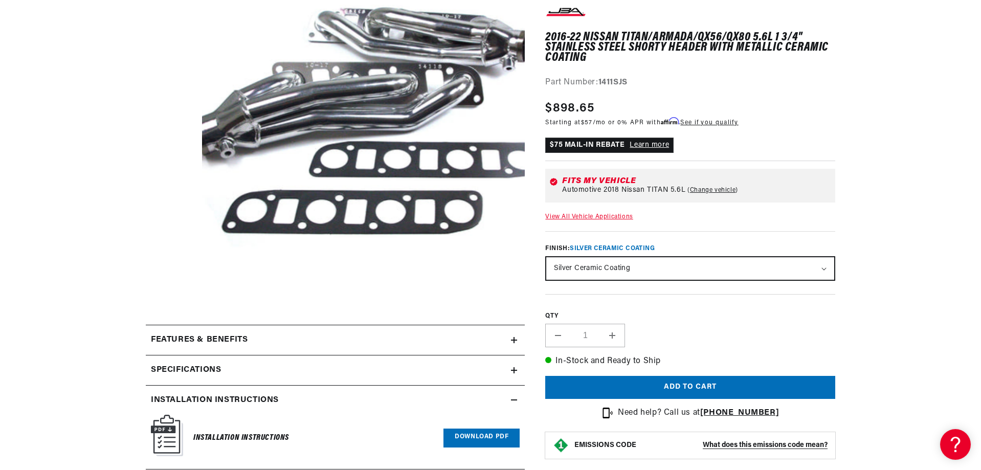
scroll to position [154, 0]
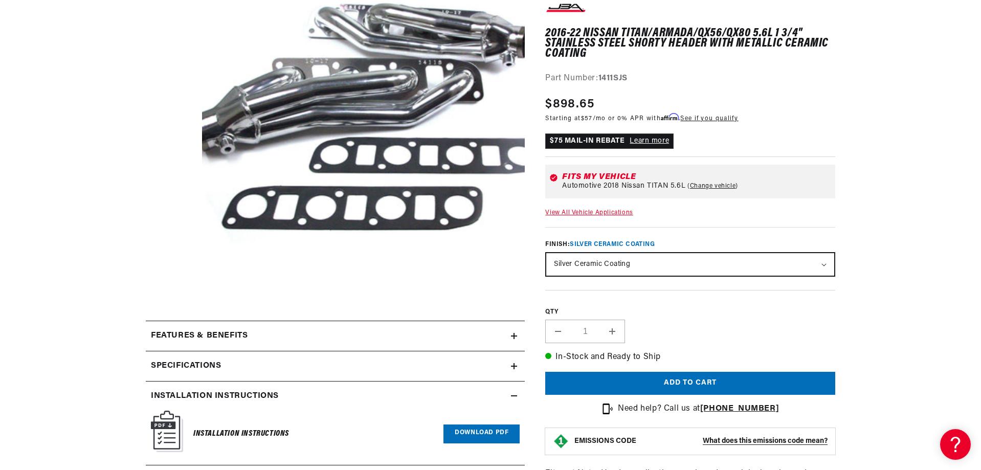
click at [170, 341] on h2 "Features & Benefits" at bounding box center [199, 336] width 97 height 13
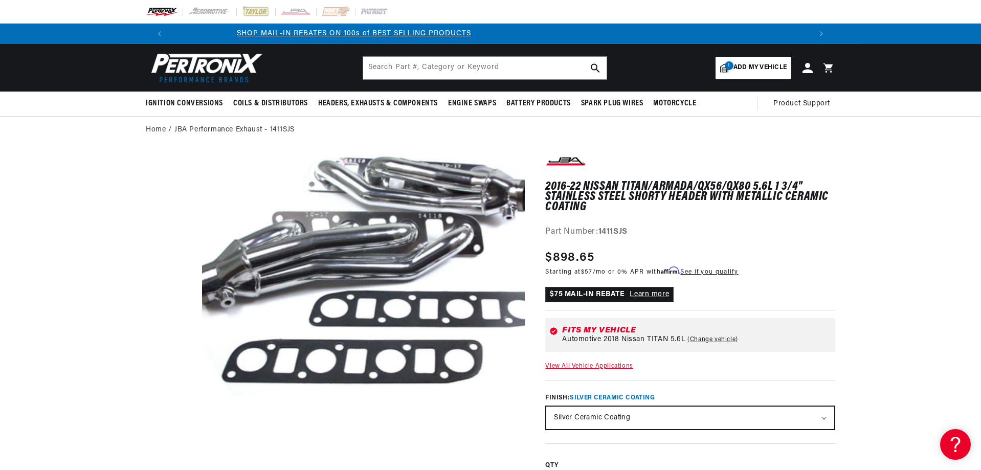
scroll to position [0, 1090]
